Goal: Navigation & Orientation: Find specific page/section

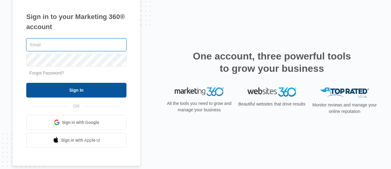
type input "[PERSON_NAME][EMAIL_ADDRESS][DOMAIN_NAME]"
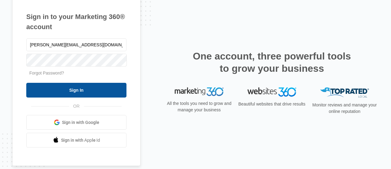
click at [85, 90] on input "Sign In" at bounding box center [76, 90] width 100 height 15
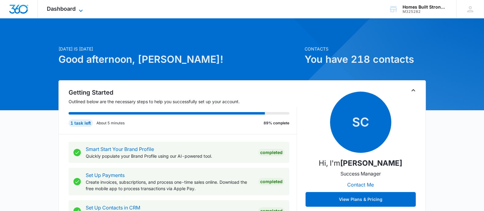
click at [78, 7] on icon at bounding box center [80, 10] width 7 height 7
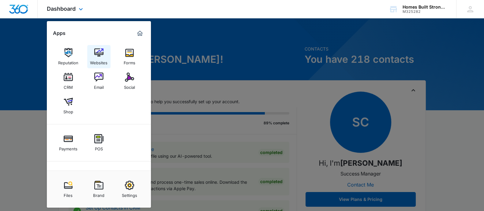
click at [100, 63] on div "Websites" at bounding box center [98, 61] width 17 height 8
